Goal: Book appointment/travel/reservation

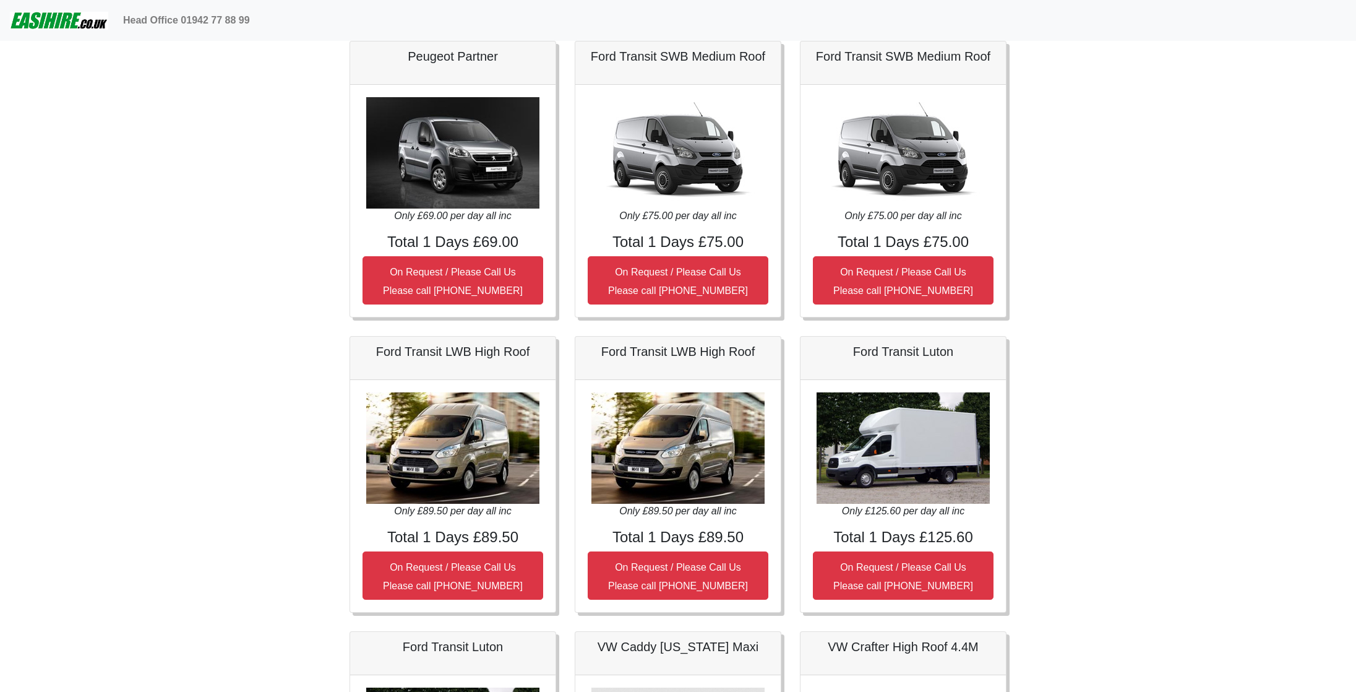
scroll to position [714, 0]
drag, startPoint x: 753, startPoint y: 350, endPoint x: 604, endPoint y: 351, distance: 149.7
click at [604, 351] on h5 "Ford Transit LWB High Roof" at bounding box center [678, 352] width 181 height 15
copy h5 "Ford Transit LWB High Roof"
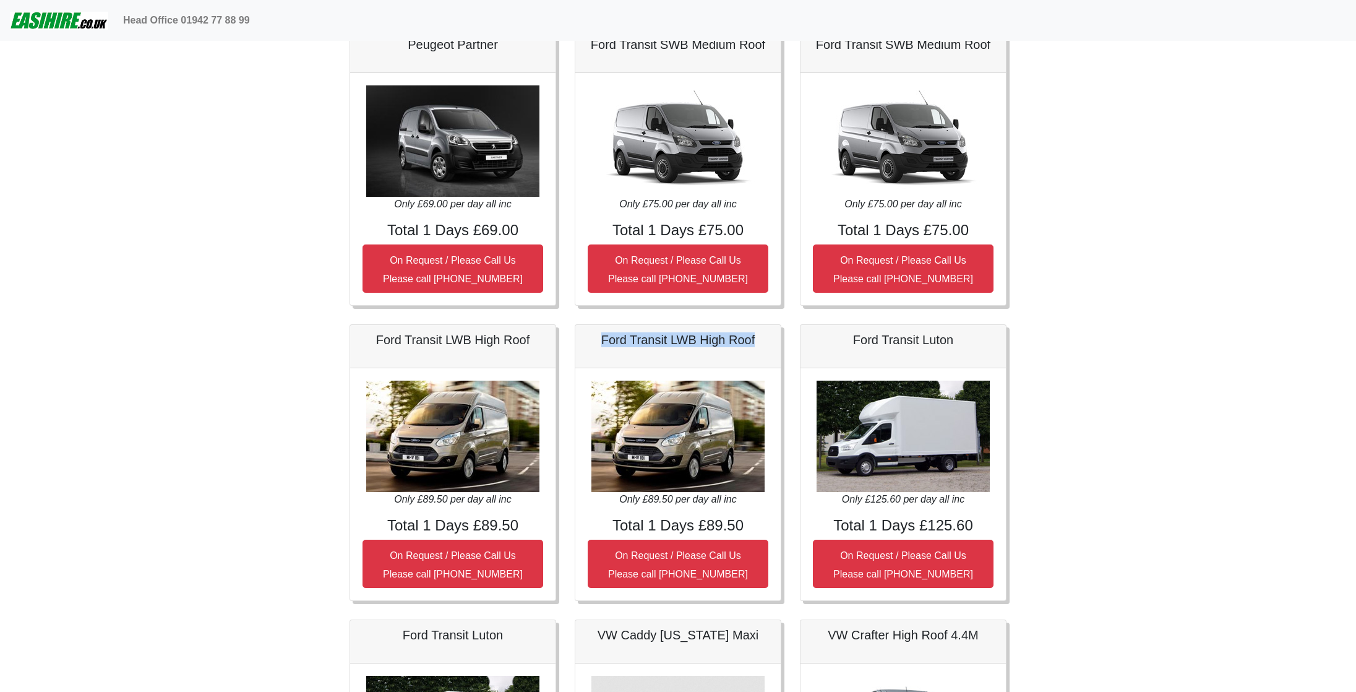
scroll to position [789, 0]
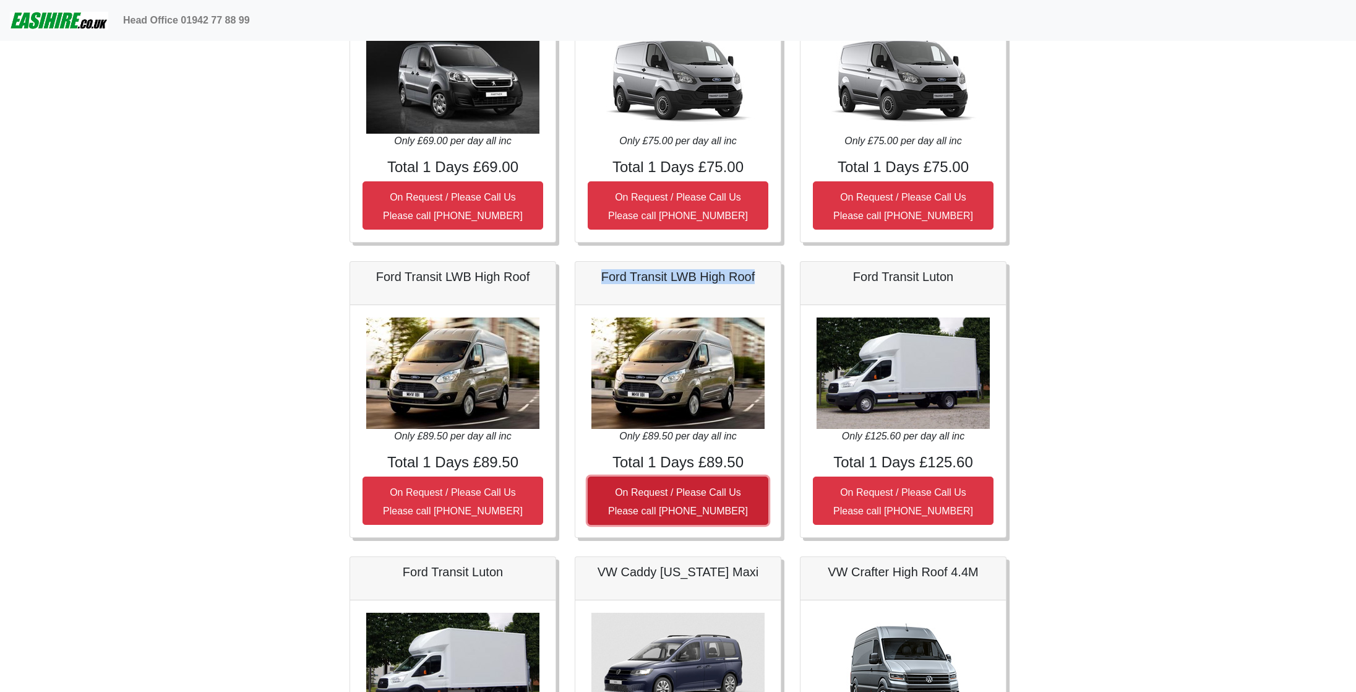
click at [702, 500] on button "On Request / Please Call Us Please call 0044 (0)131 322 6597" at bounding box center [678, 500] width 181 height 48
